Goal: Find specific page/section: Find specific page/section

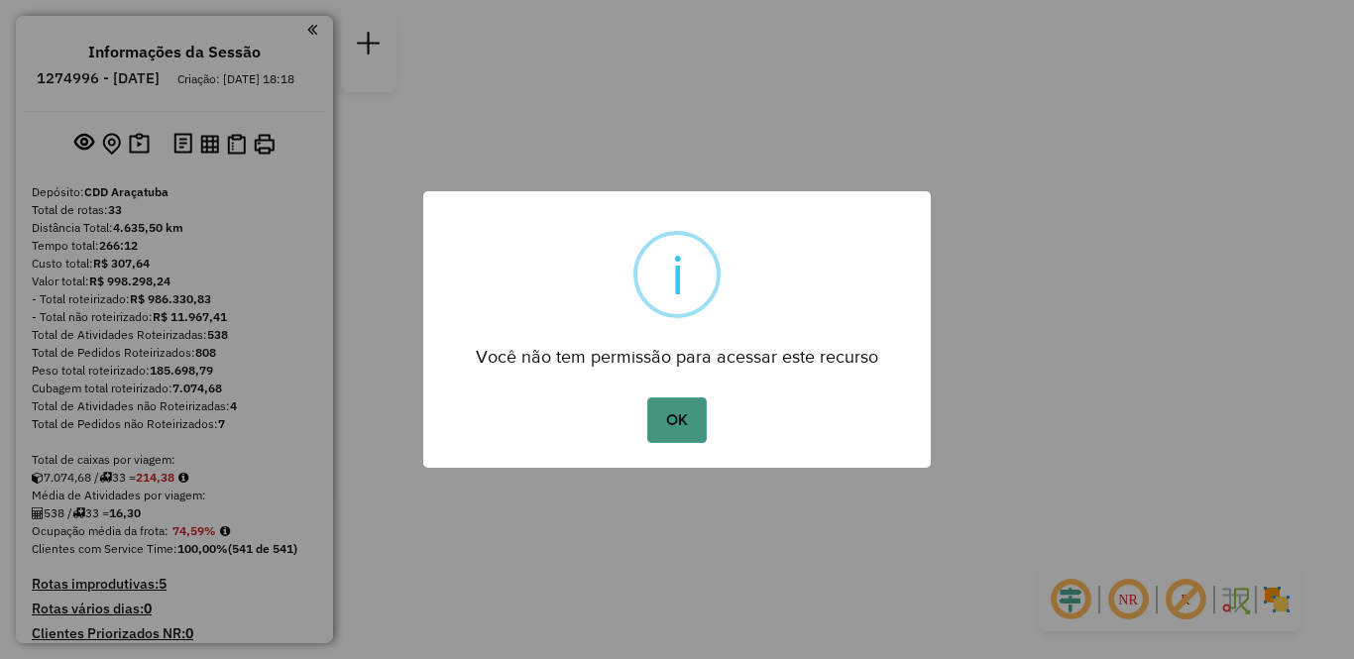
click at [704, 425] on button "OK" at bounding box center [676, 420] width 58 height 46
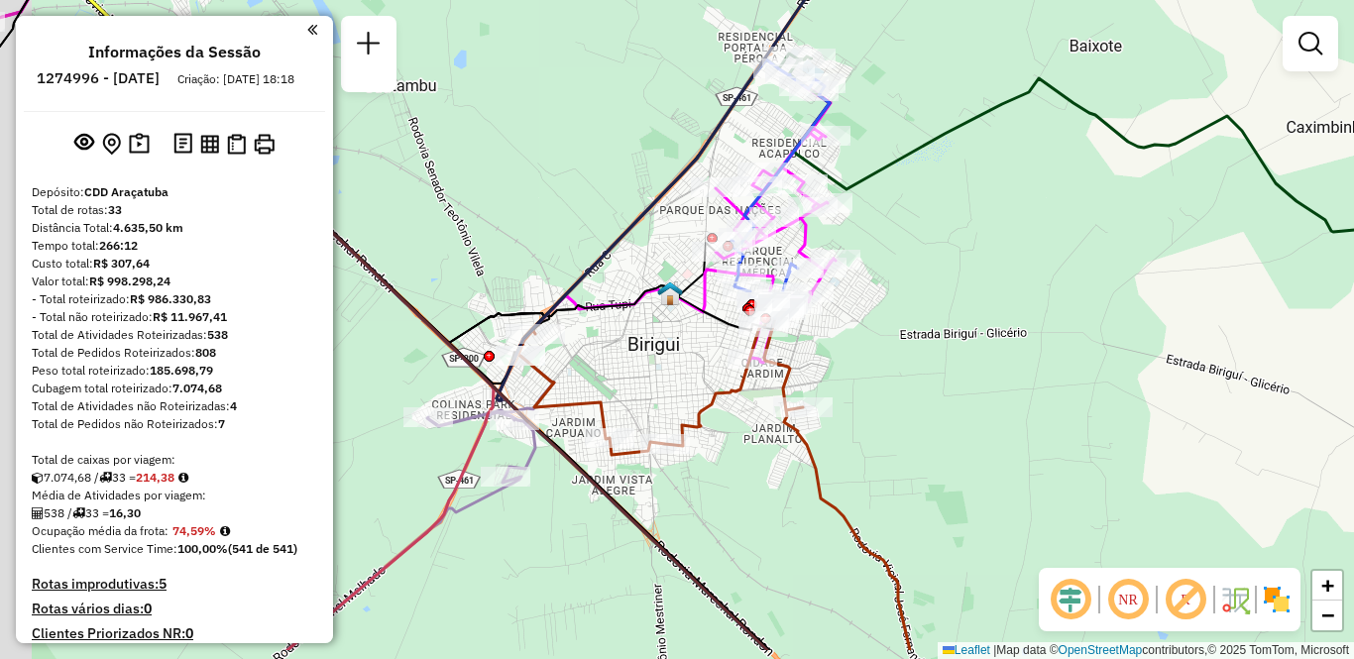
drag, startPoint x: 663, startPoint y: 558, endPoint x: 733, endPoint y: 458, distance: 122.4
click at [733, 458] on div "Janela de atendimento Grade de atendimento Capacidade Transportadoras Veículos …" at bounding box center [677, 329] width 1354 height 659
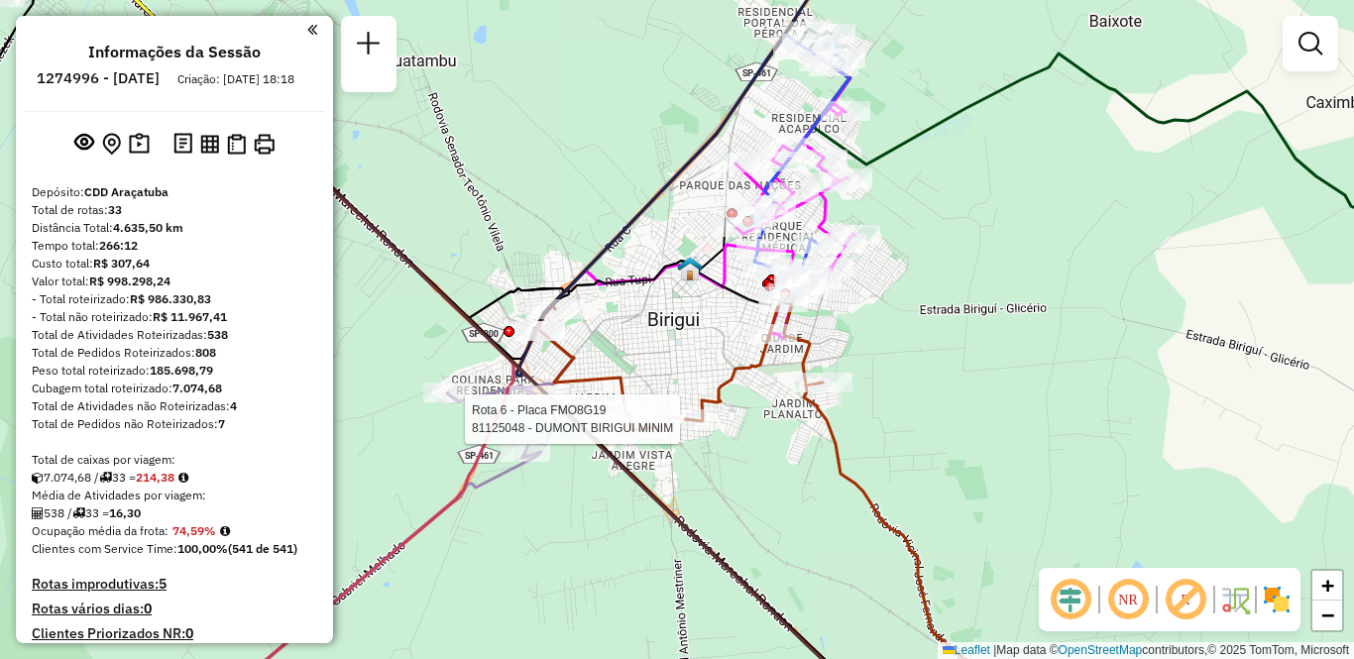
select select "**********"
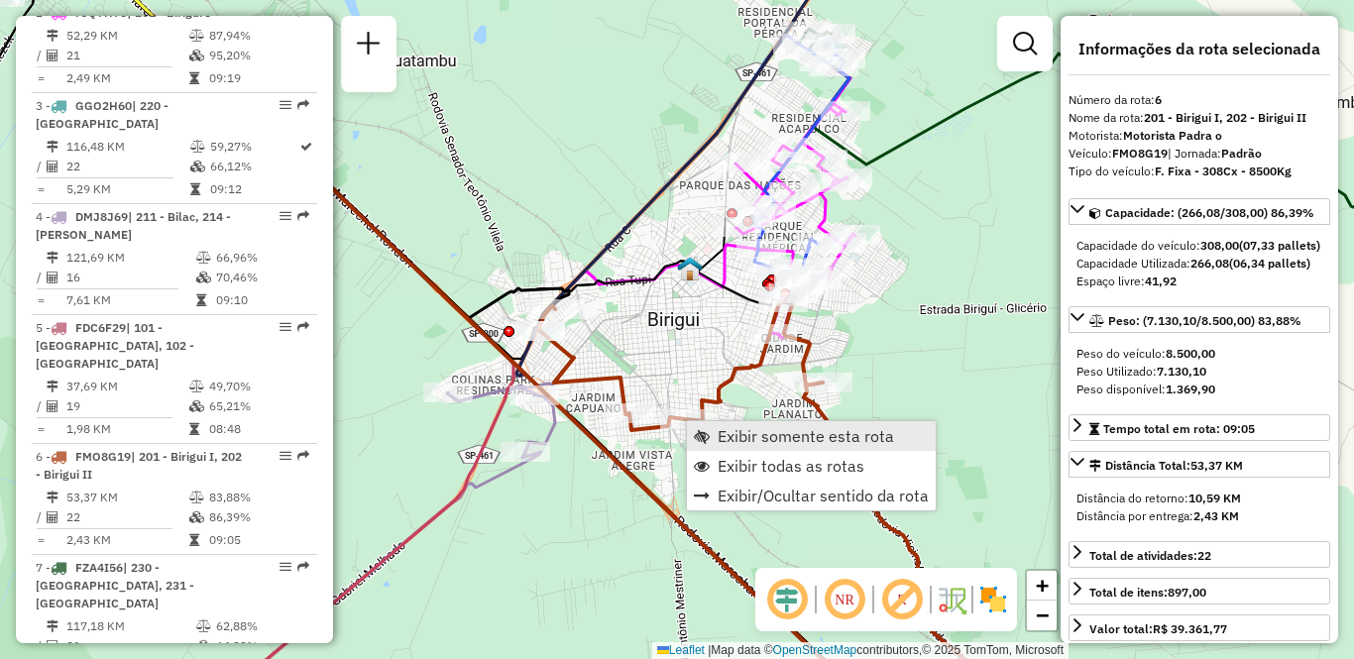
scroll to position [1296, 0]
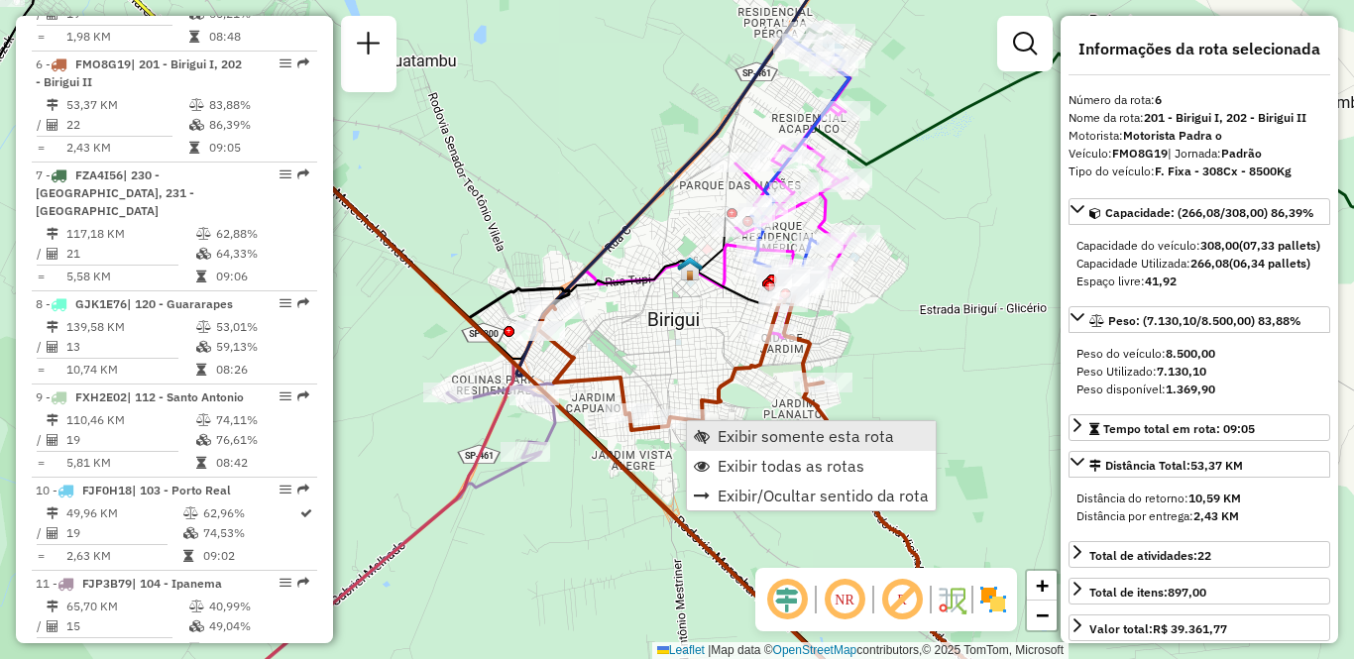
click at [733, 435] on span "Exibir somente esta rota" at bounding box center [806, 436] width 176 height 16
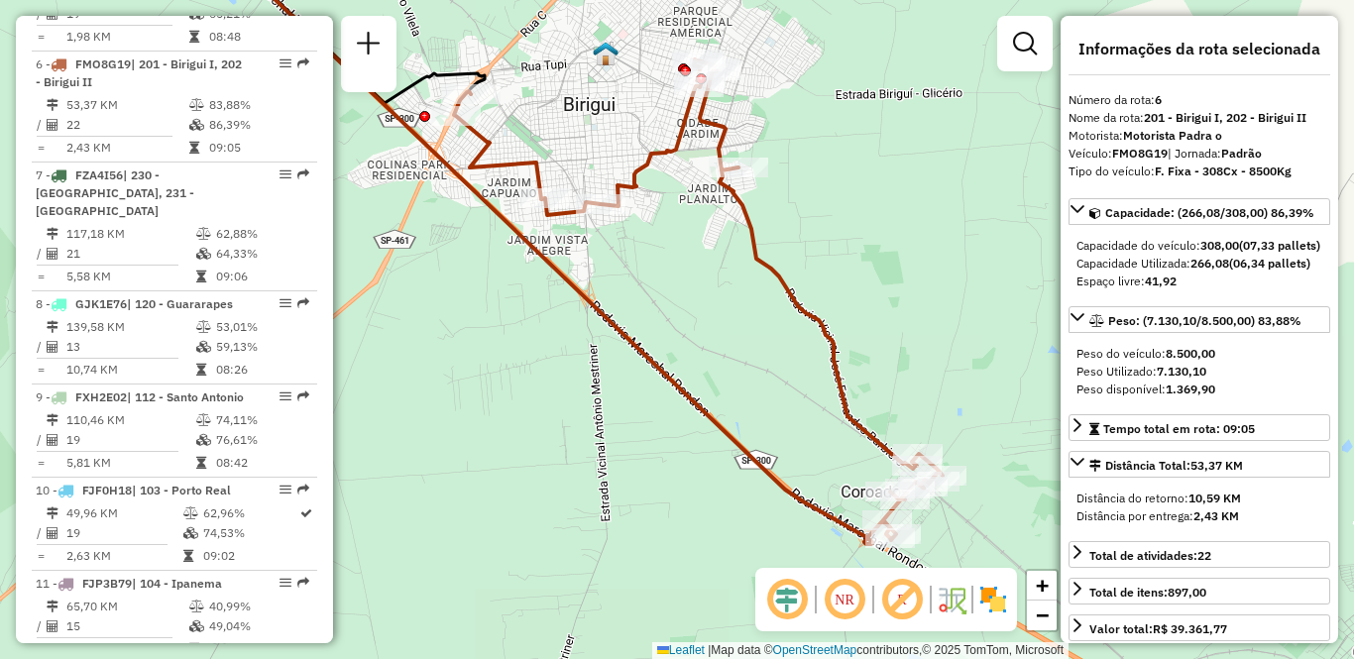
drag, startPoint x: 808, startPoint y: 359, endPoint x: 689, endPoint y: 267, distance: 150.5
click at [689, 267] on div "Janela de atendimento Grade de atendimento Capacidade Transportadoras Veículos …" at bounding box center [677, 329] width 1354 height 659
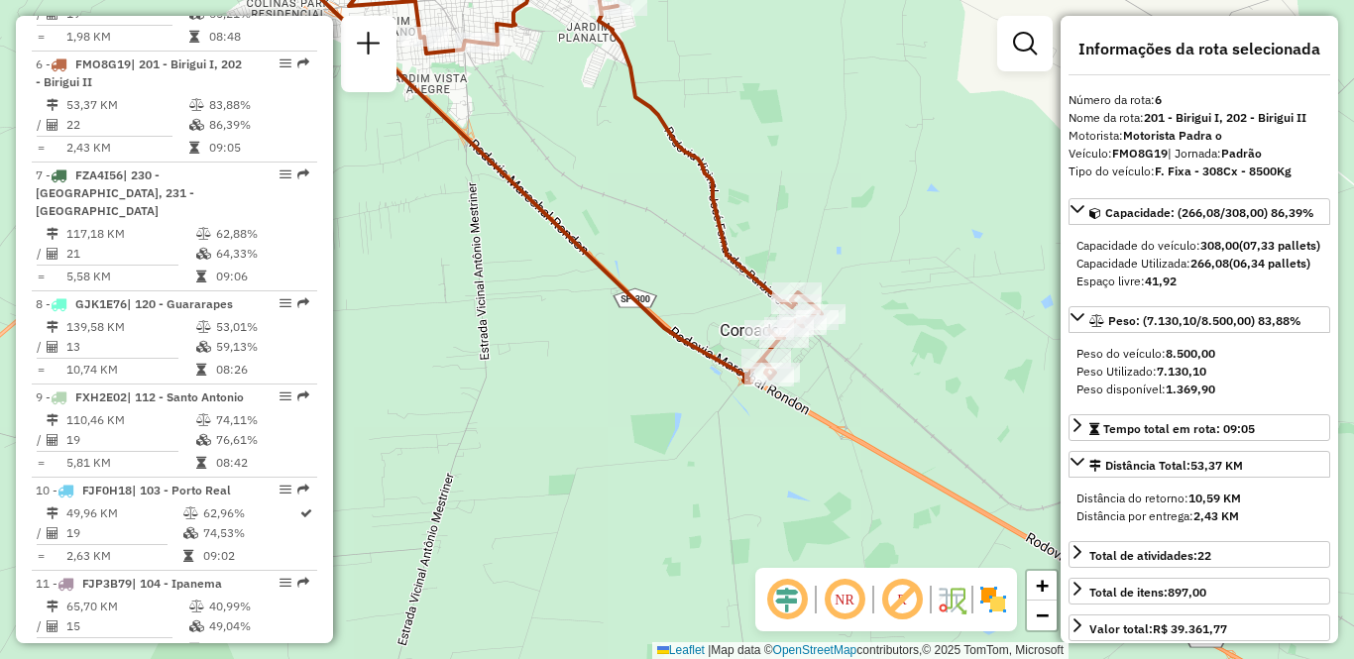
drag, startPoint x: 741, startPoint y: 460, endPoint x: 631, endPoint y: 306, distance: 189.0
click at [631, 306] on icon at bounding box center [432, 83] width 673 height 600
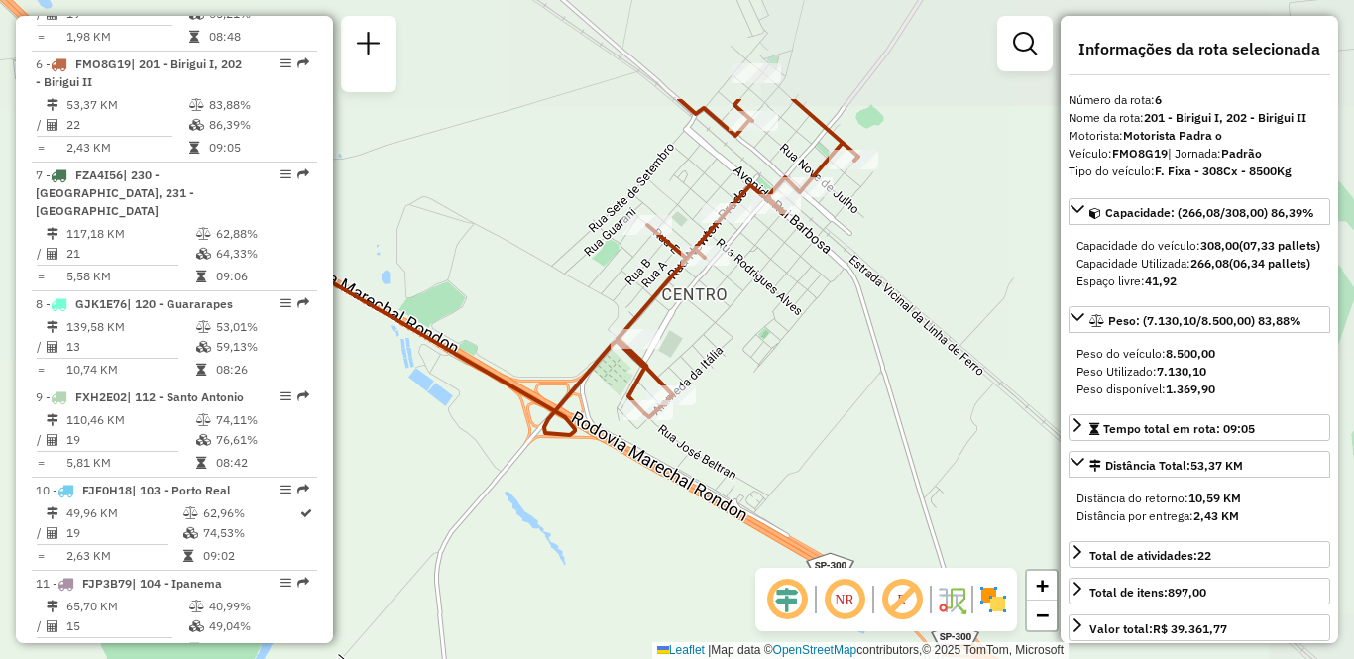
drag, startPoint x: 799, startPoint y: 325, endPoint x: 618, endPoint y: 495, distance: 247.5
click at [628, 494] on div "Janela de atendimento Grade de atendimento Capacidade Transportadoras Veículos …" at bounding box center [677, 329] width 1354 height 659
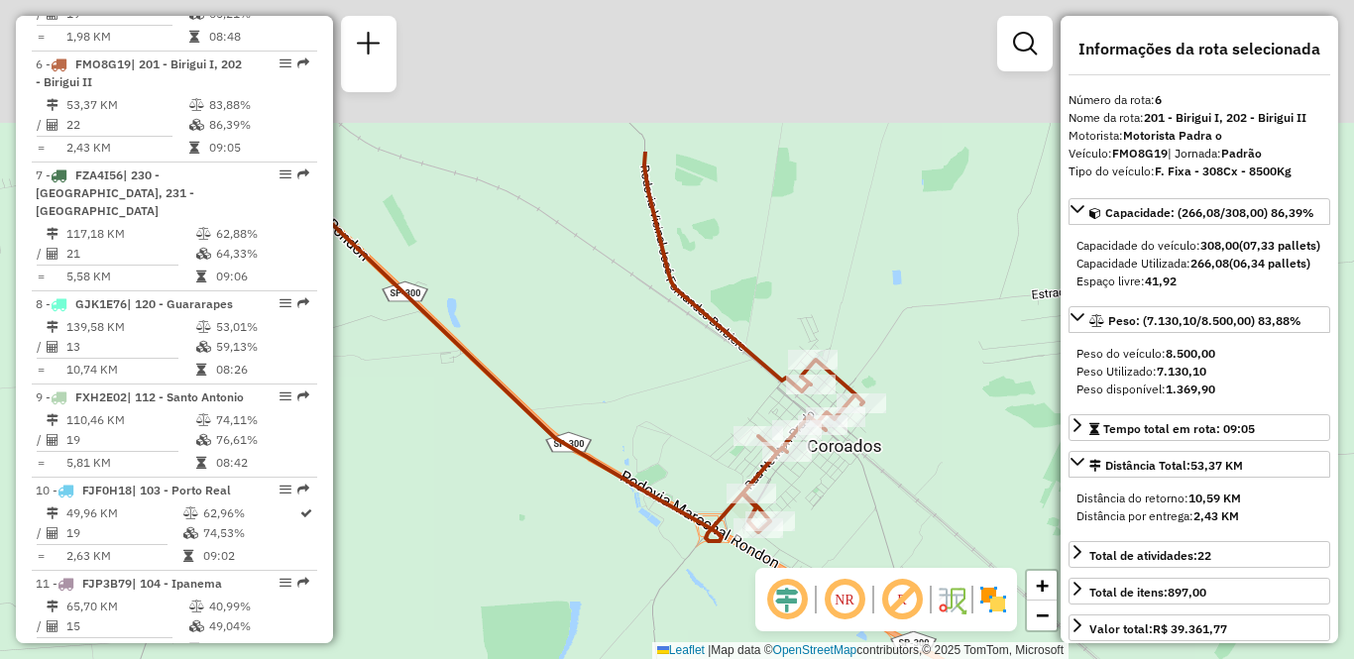
drag, startPoint x: 517, startPoint y: 204, endPoint x: 723, endPoint y: 480, distance: 343.5
click at [723, 480] on div "Janela de atendimento Grade de atendimento Capacidade Transportadoras Veículos …" at bounding box center [677, 329] width 1354 height 659
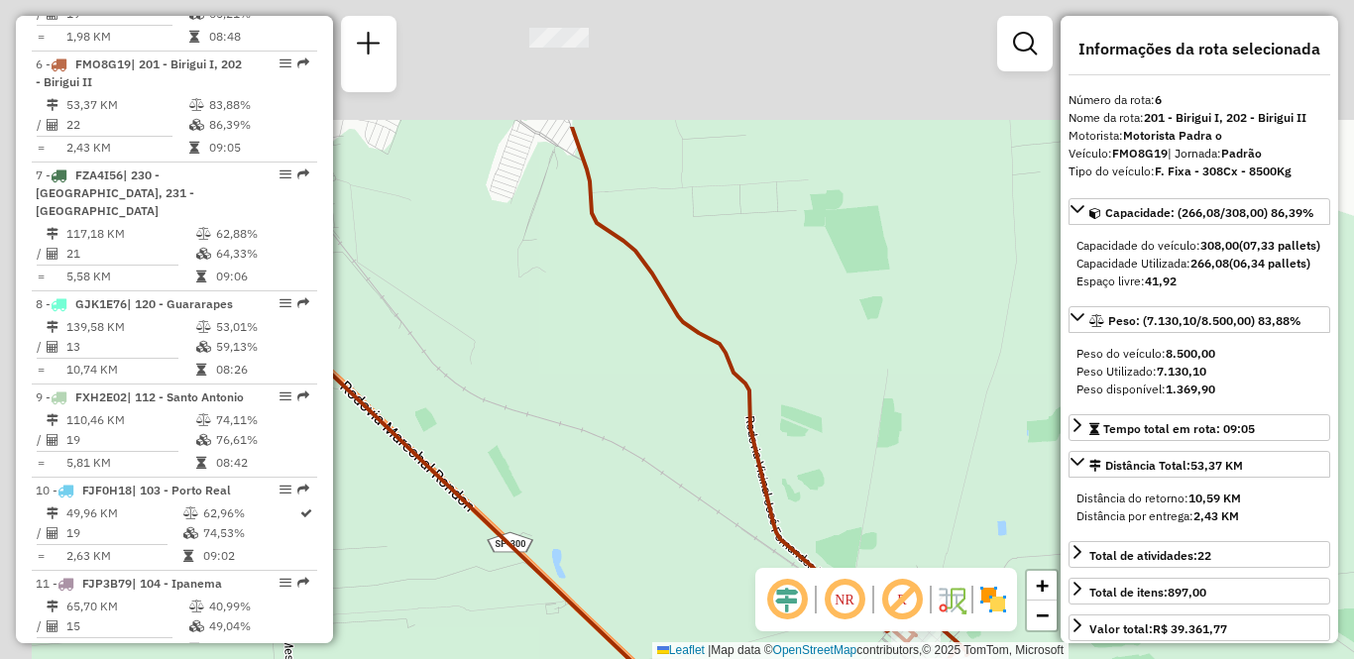
drag, startPoint x: 615, startPoint y: 322, endPoint x: 696, endPoint y: 530, distance: 223.1
click at [709, 530] on div "Janela de atendimento Grade de atendimento Capacidade Transportadoras Veículos …" at bounding box center [677, 329] width 1354 height 659
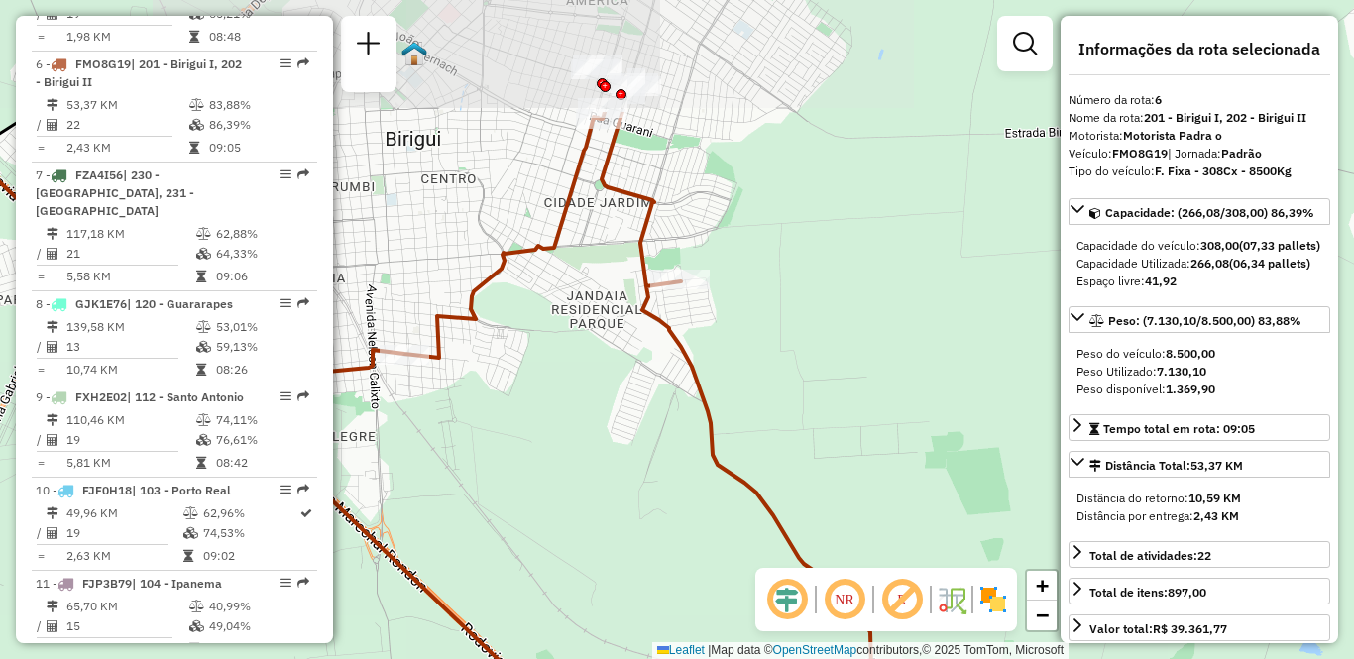
drag, startPoint x: 574, startPoint y: 363, endPoint x: 661, endPoint y: 538, distance: 195.9
click at [661, 538] on div "Janela de atendimento Grade de atendimento Capacidade Transportadoras Veículos …" at bounding box center [677, 329] width 1354 height 659
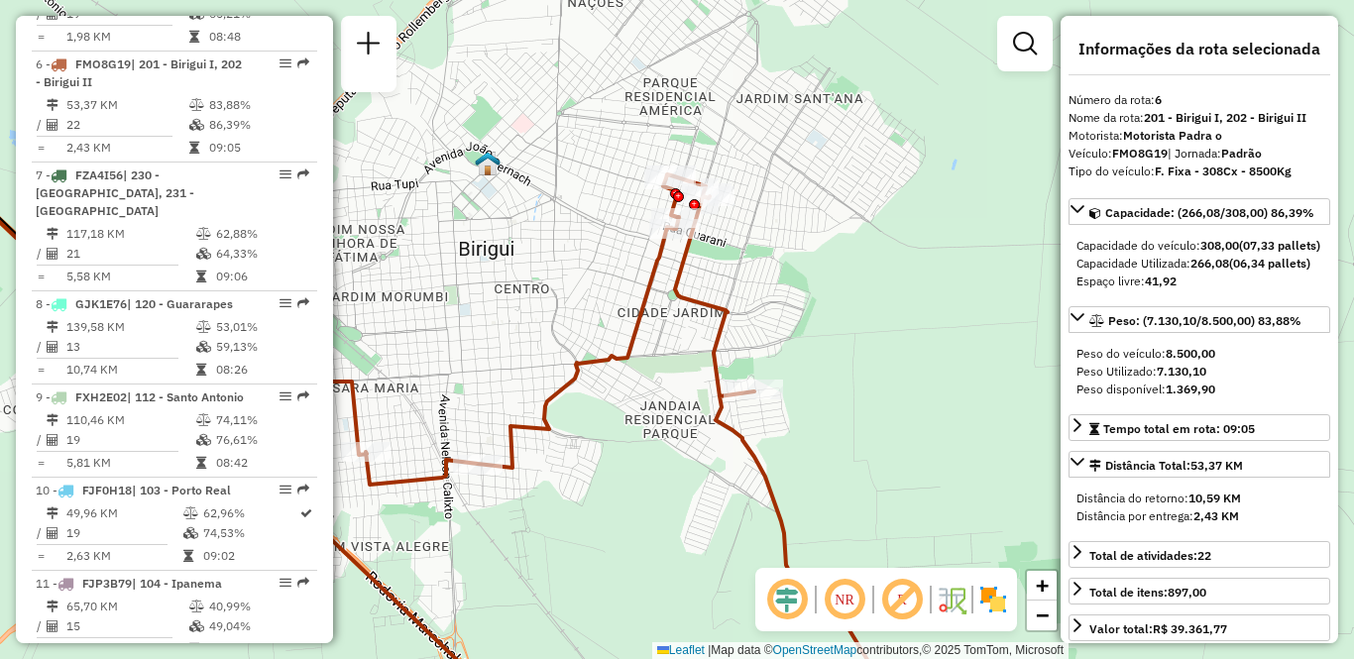
drag, startPoint x: 674, startPoint y: 130, endPoint x: 747, endPoint y: 240, distance: 132.2
click at [747, 240] on div "Janela de atendimento Grade de atendimento Capacidade Transportadoras Veículos …" at bounding box center [677, 329] width 1354 height 659
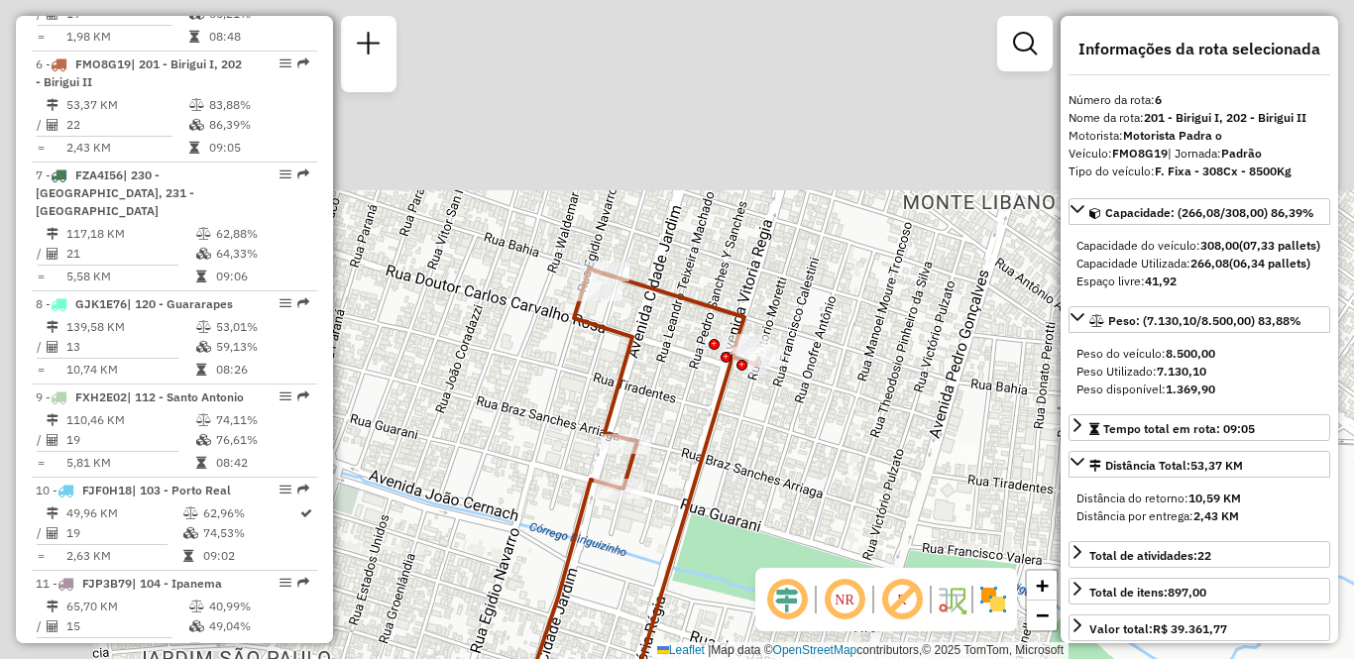
drag, startPoint x: 667, startPoint y: 173, endPoint x: 797, endPoint y: 493, distance: 344.5
click at [797, 493] on div "Janela de atendimento Grade de atendimento Capacidade Transportadoras Veículos …" at bounding box center [677, 329] width 1354 height 659
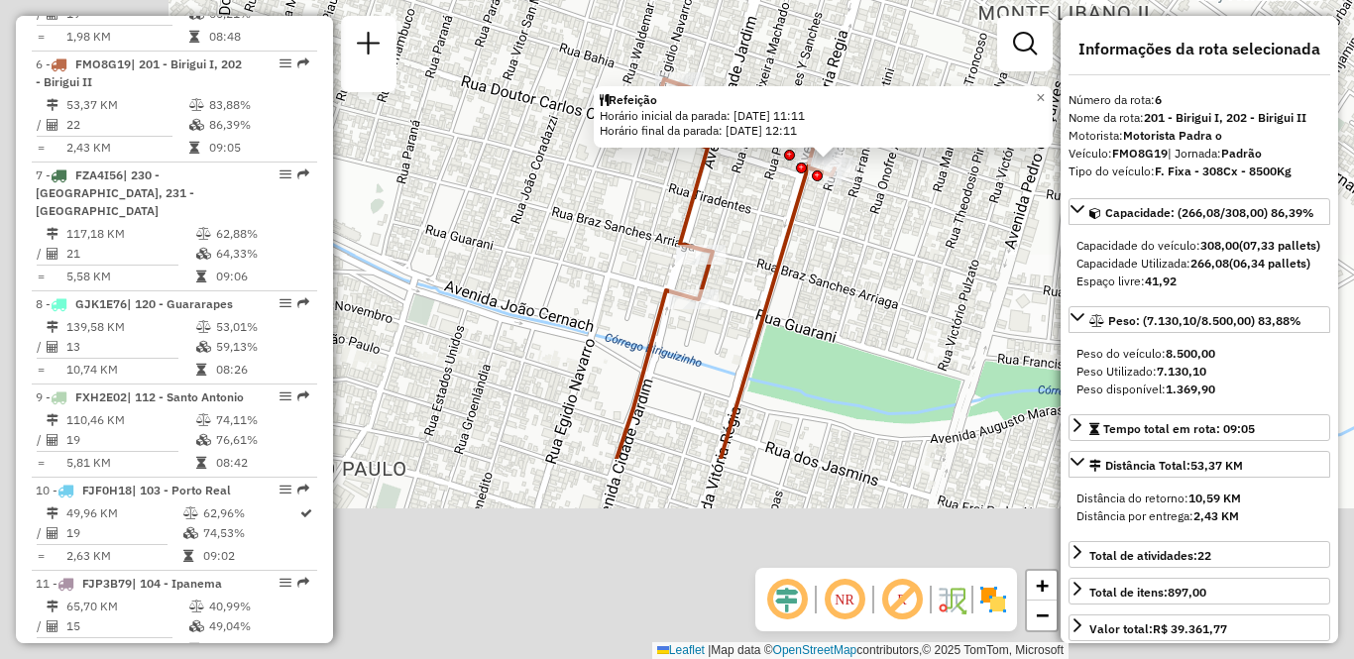
drag, startPoint x: 733, startPoint y: 468, endPoint x: 936, endPoint y: 76, distance: 440.6
click at [934, 78] on div "Refeição Horário inicial da parada: [DATE] 11:11 Horário final da parada: [DATE…" at bounding box center [677, 329] width 1354 height 659
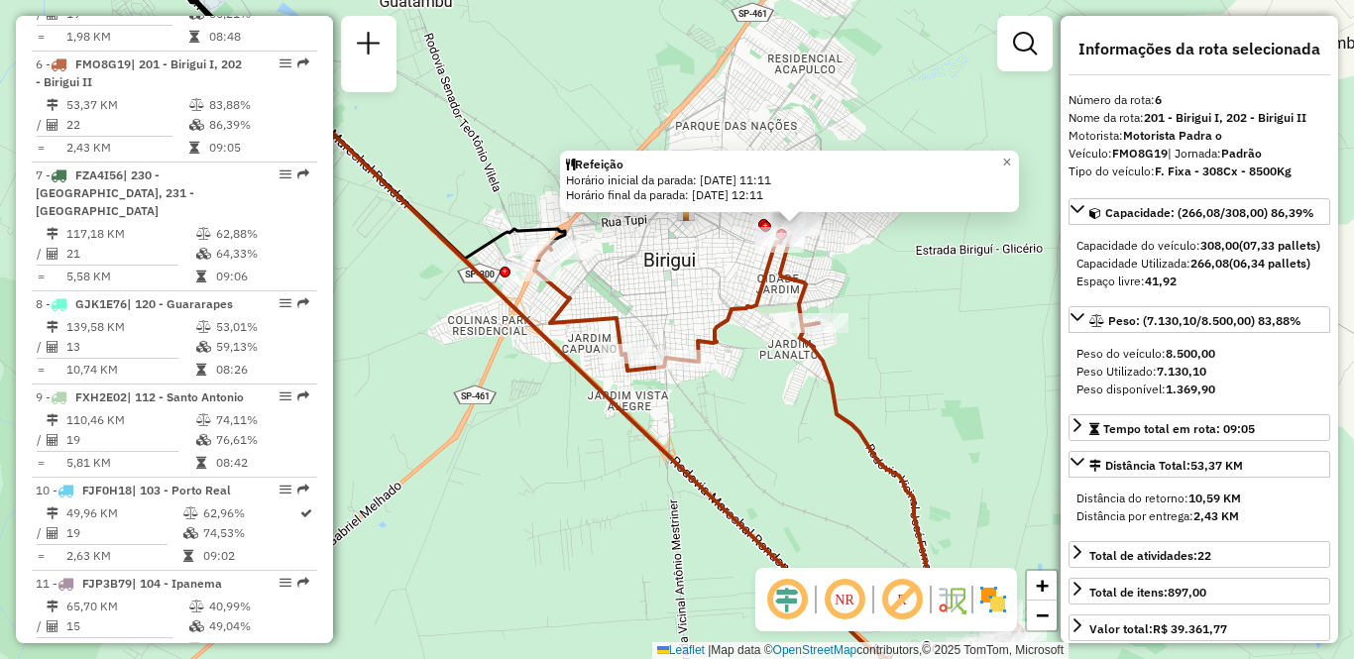
drag, startPoint x: 743, startPoint y: 460, endPoint x: 736, endPoint y: 400, distance: 59.9
click at [736, 405] on div "Refeição Horário inicial da parada: [DATE] 11:11 Horário final da parada: [DATE…" at bounding box center [677, 329] width 1354 height 659
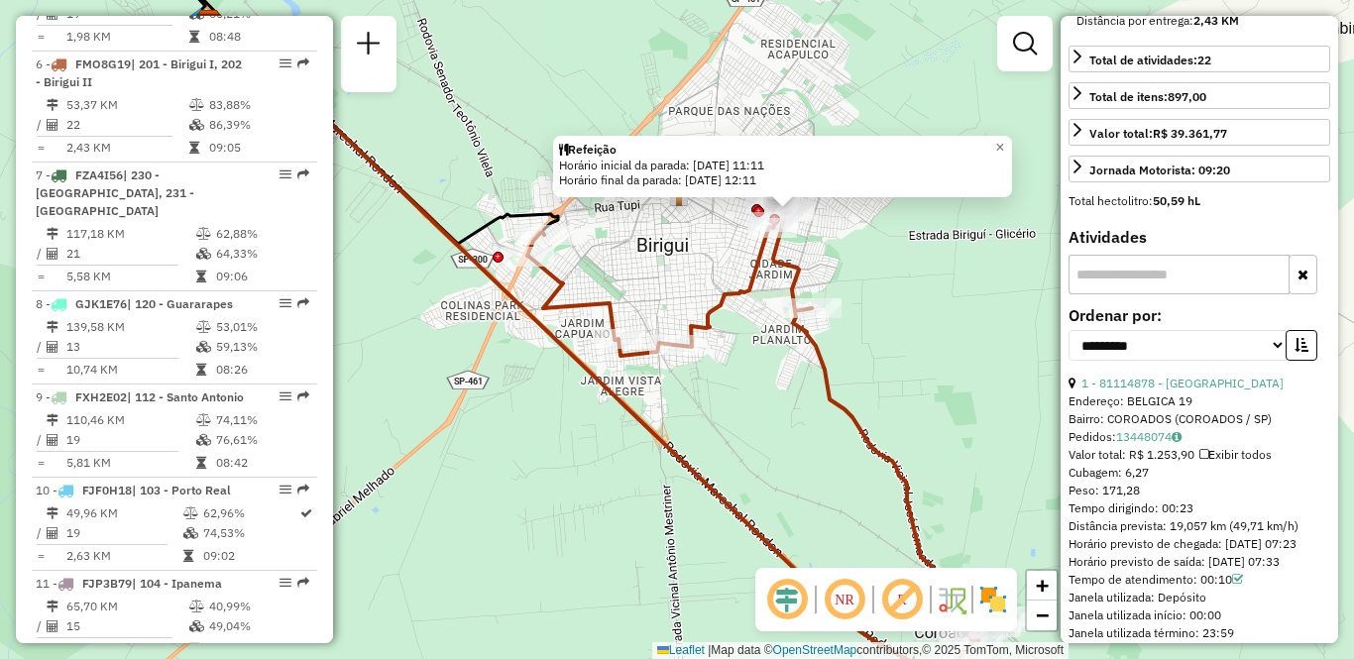
scroll to position [595, 0]
